Goal: Task Accomplishment & Management: Manage account settings

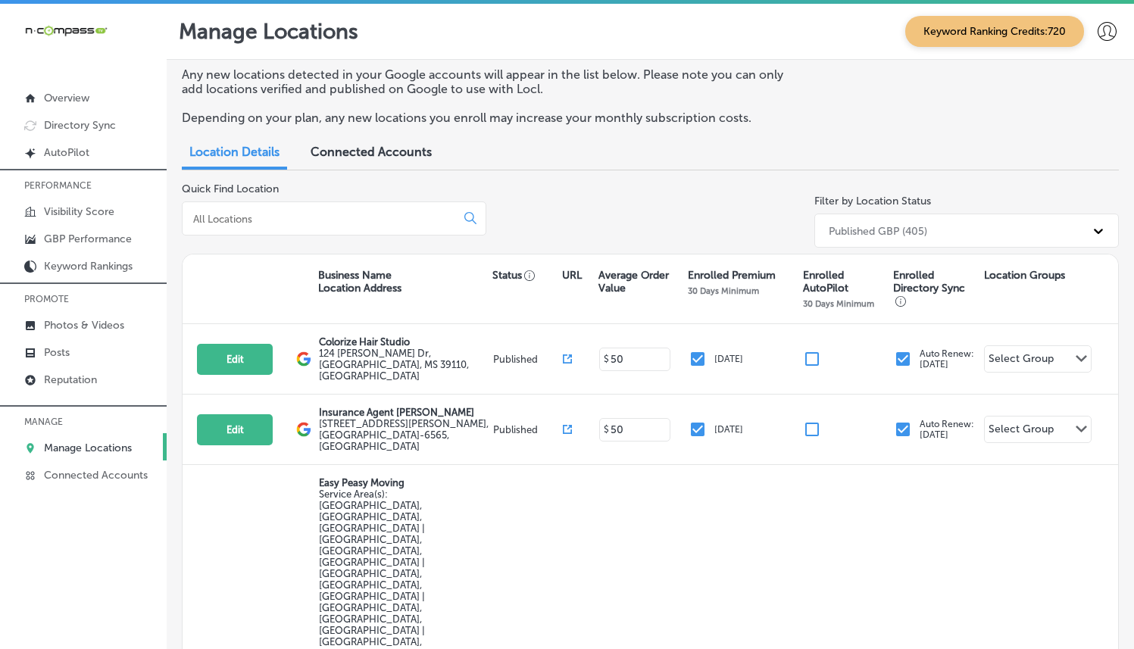
click at [363, 212] on input at bounding box center [322, 219] width 260 height 14
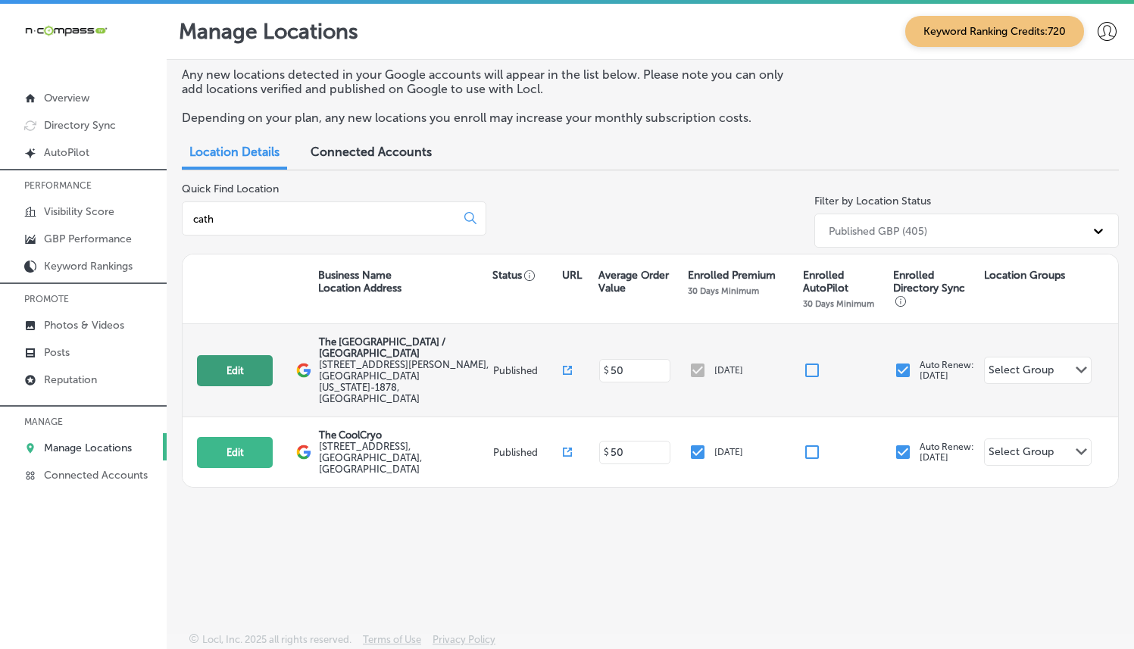
type input "cath"
click at [236, 377] on button "Edit" at bounding box center [235, 370] width 76 height 31
select select "US"
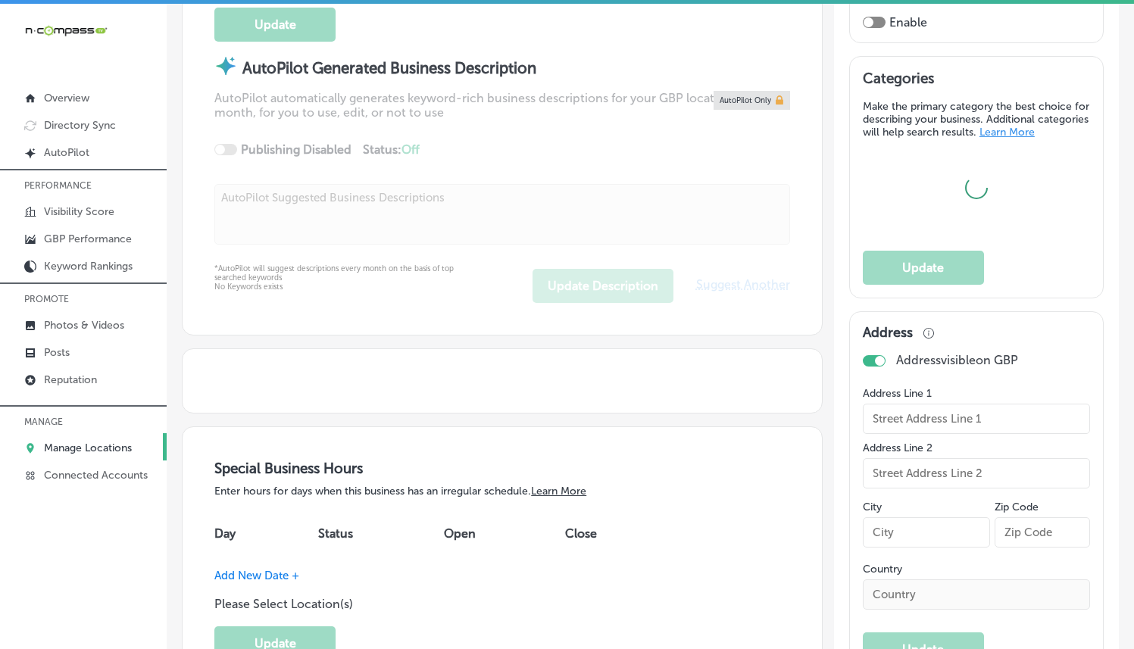
scroll to position [178, 0]
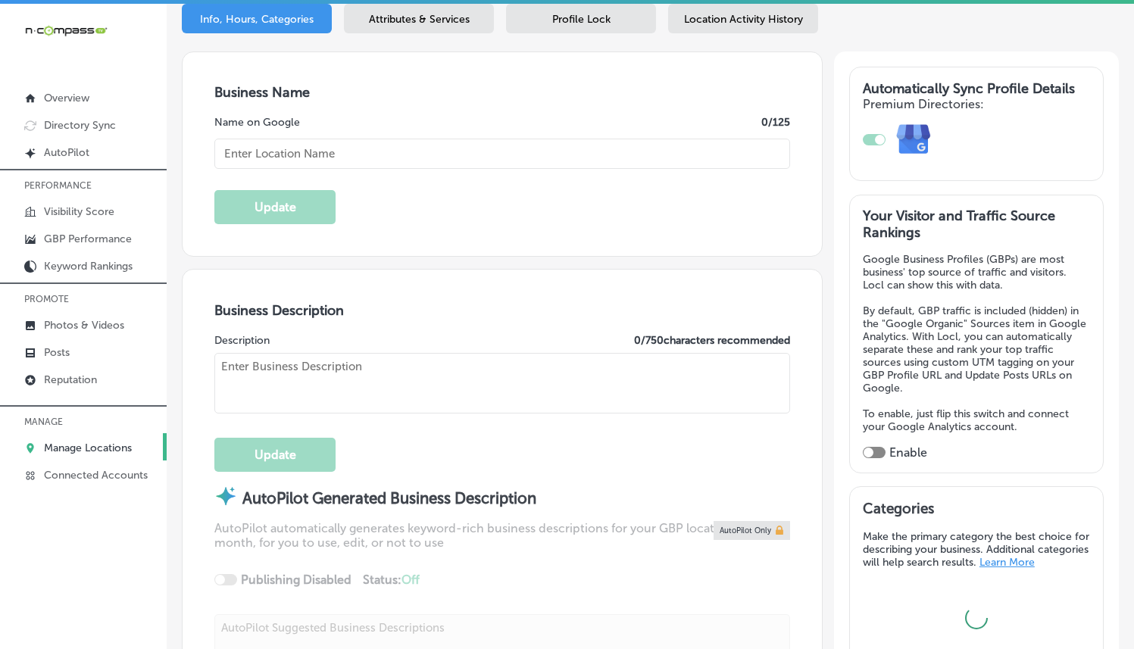
type input "The [GEOGRAPHIC_DATA] / [GEOGRAPHIC_DATA]"
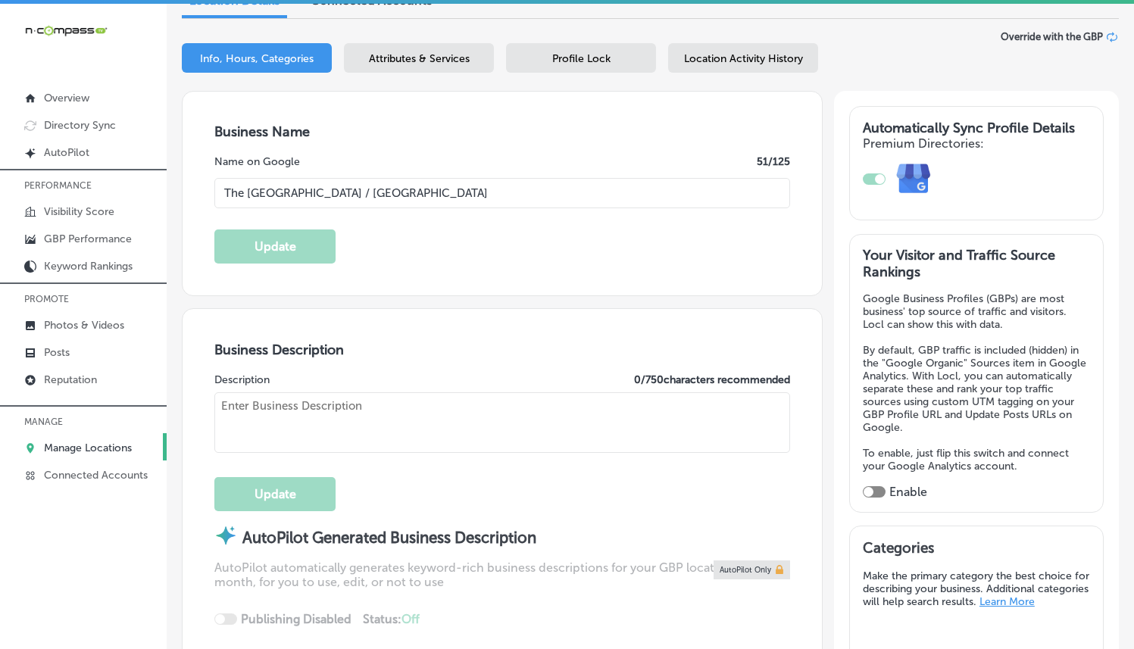
type input "[STREET_ADDRESS][PERSON_NAME]"
type input "[GEOGRAPHIC_DATA]"
type input "92234-1878"
type input "US"
type input "[URL][DOMAIN_NAME]"
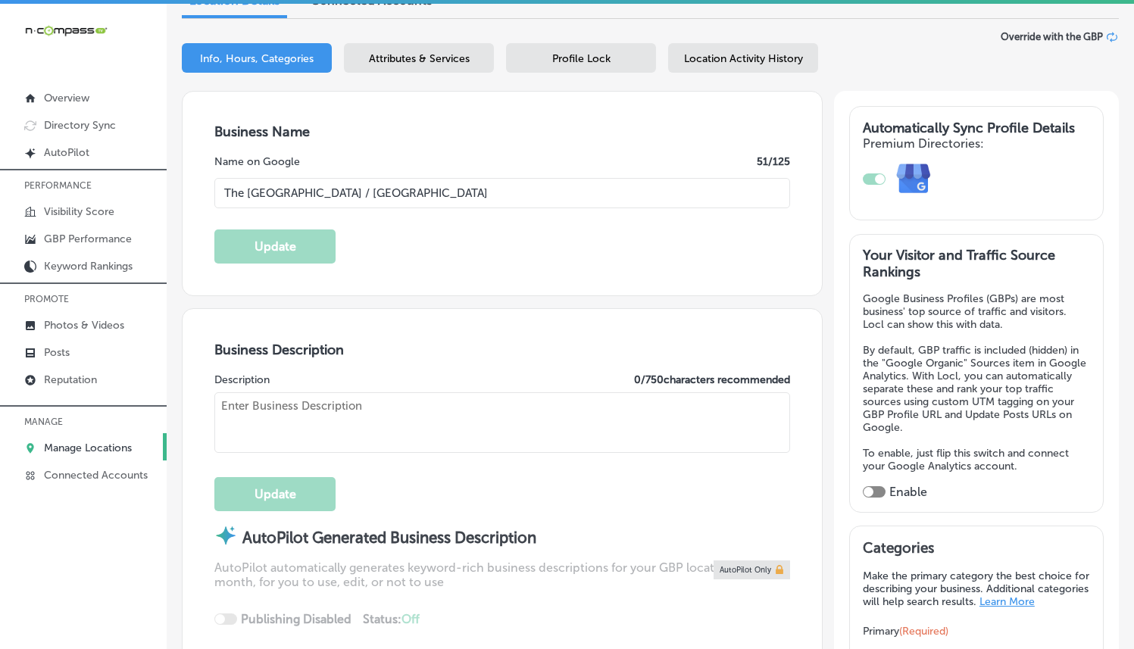
checkbox input "true"
type textarea "The [GEOGRAPHIC_DATA] is a vibrant, bilingual facility dedicated to promoting h…"
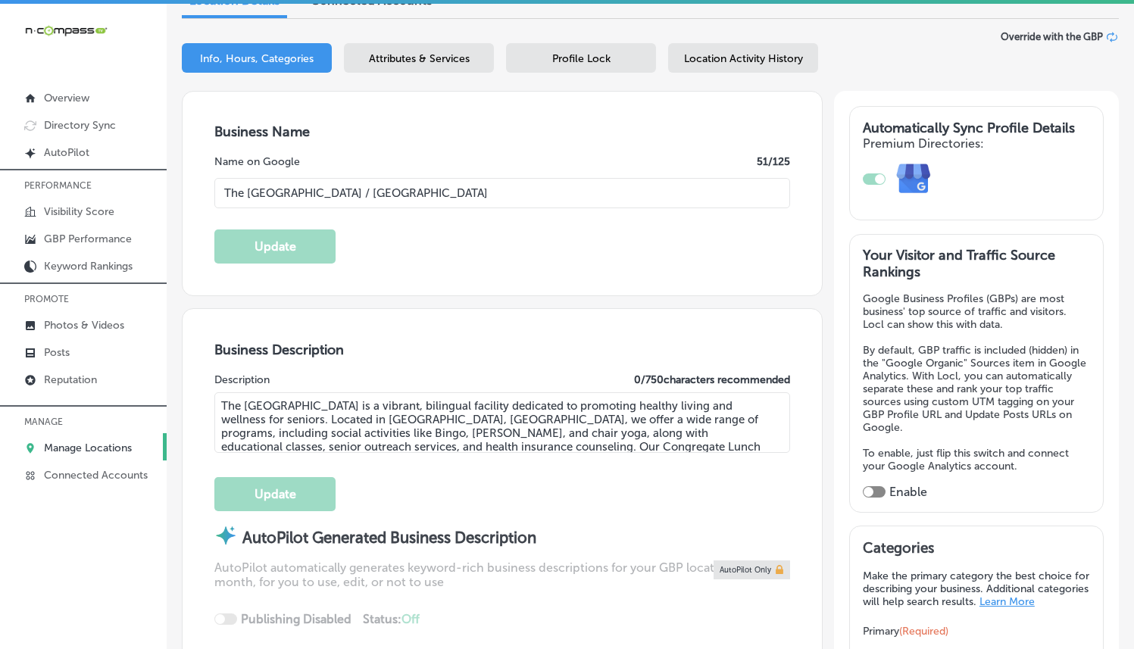
type input "[PHONE_NUMBER]"
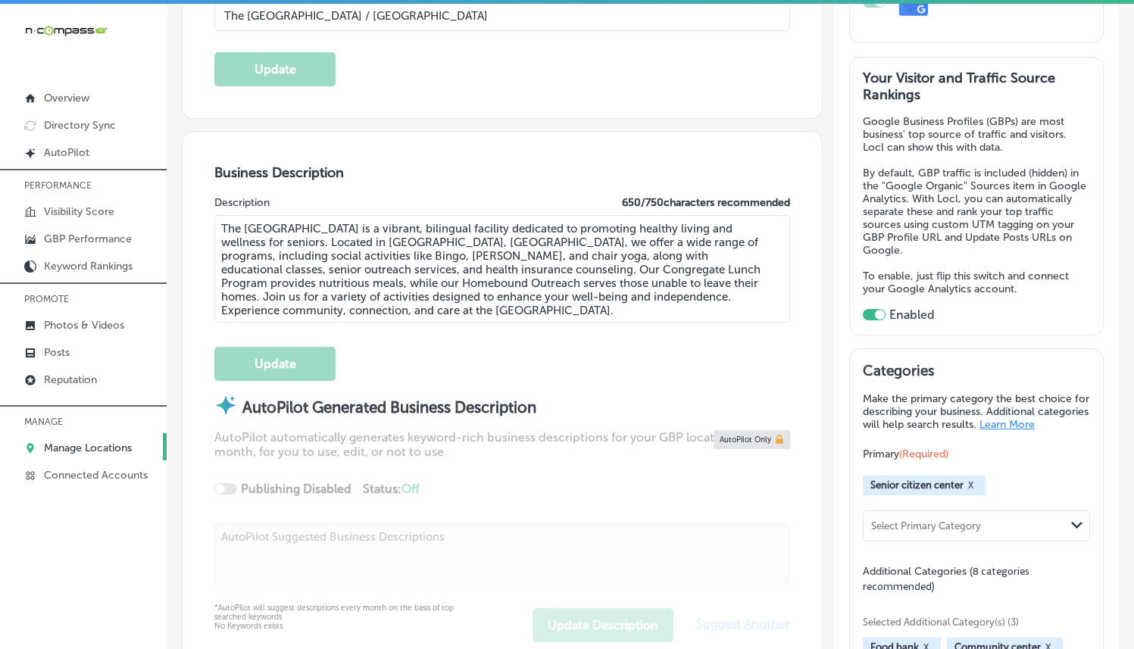
scroll to position [0, 0]
